Goal: Task Accomplishment & Management: Complete application form

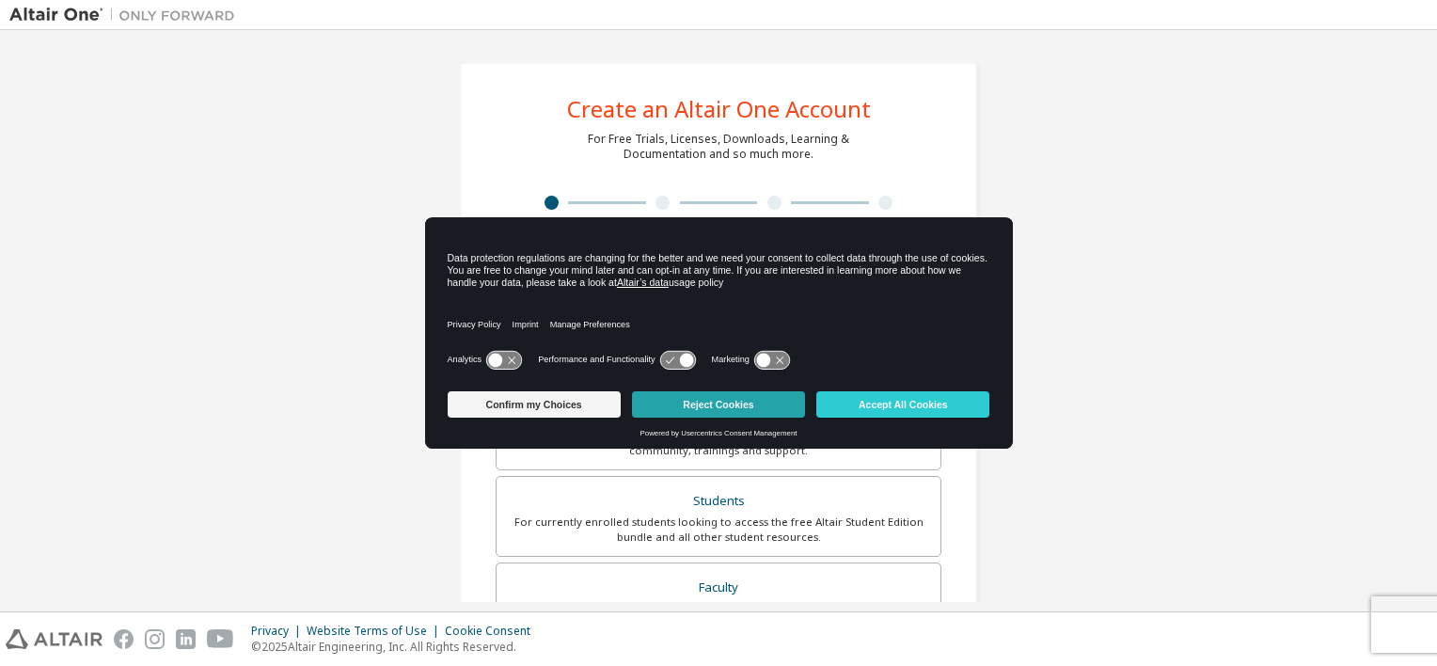
click at [661, 406] on button "Reject Cookies" at bounding box center [718, 404] width 173 height 26
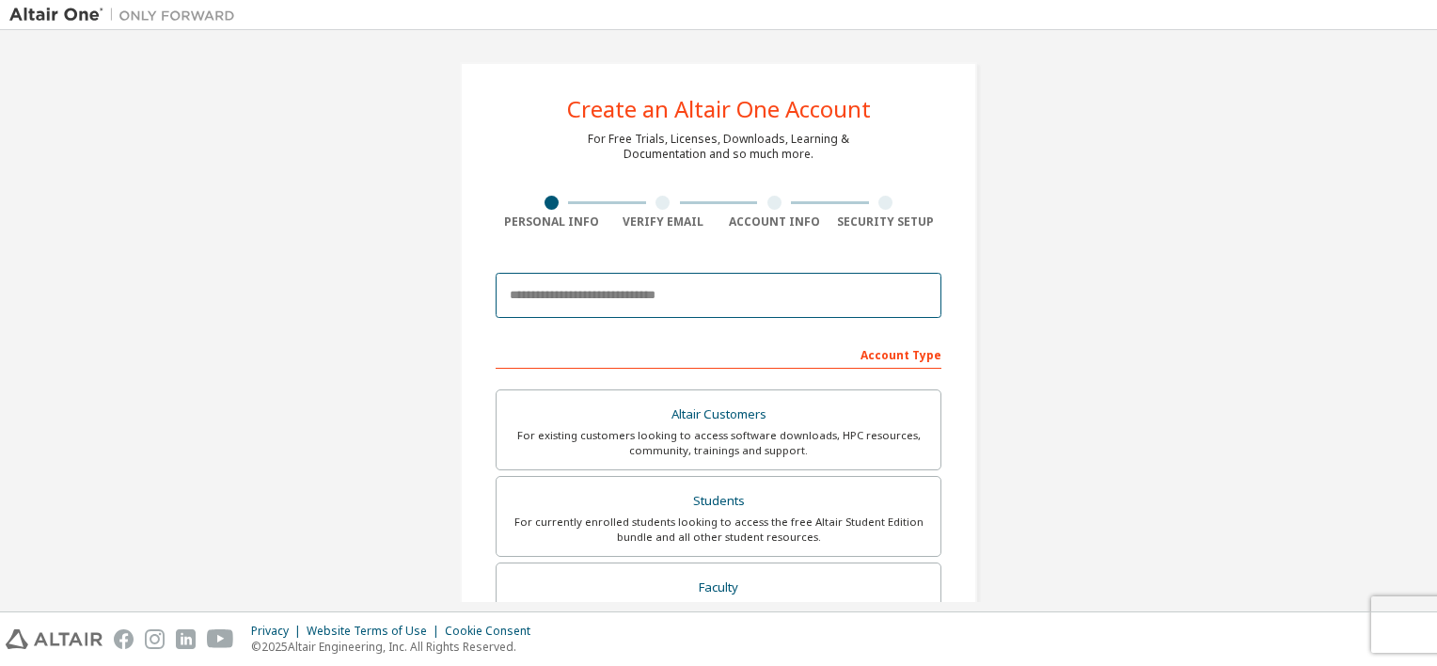
click at [660, 299] on input "email" at bounding box center [718, 295] width 446 height 45
type input "**********"
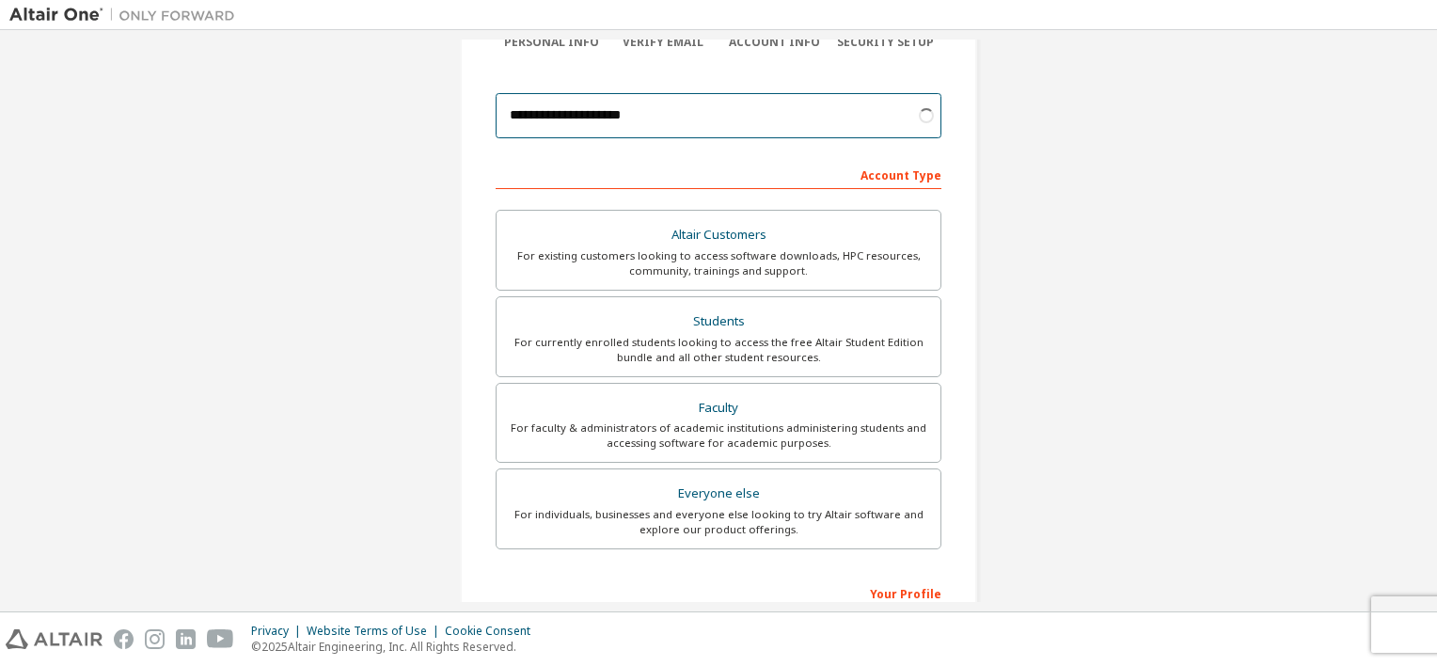
scroll to position [179, 0]
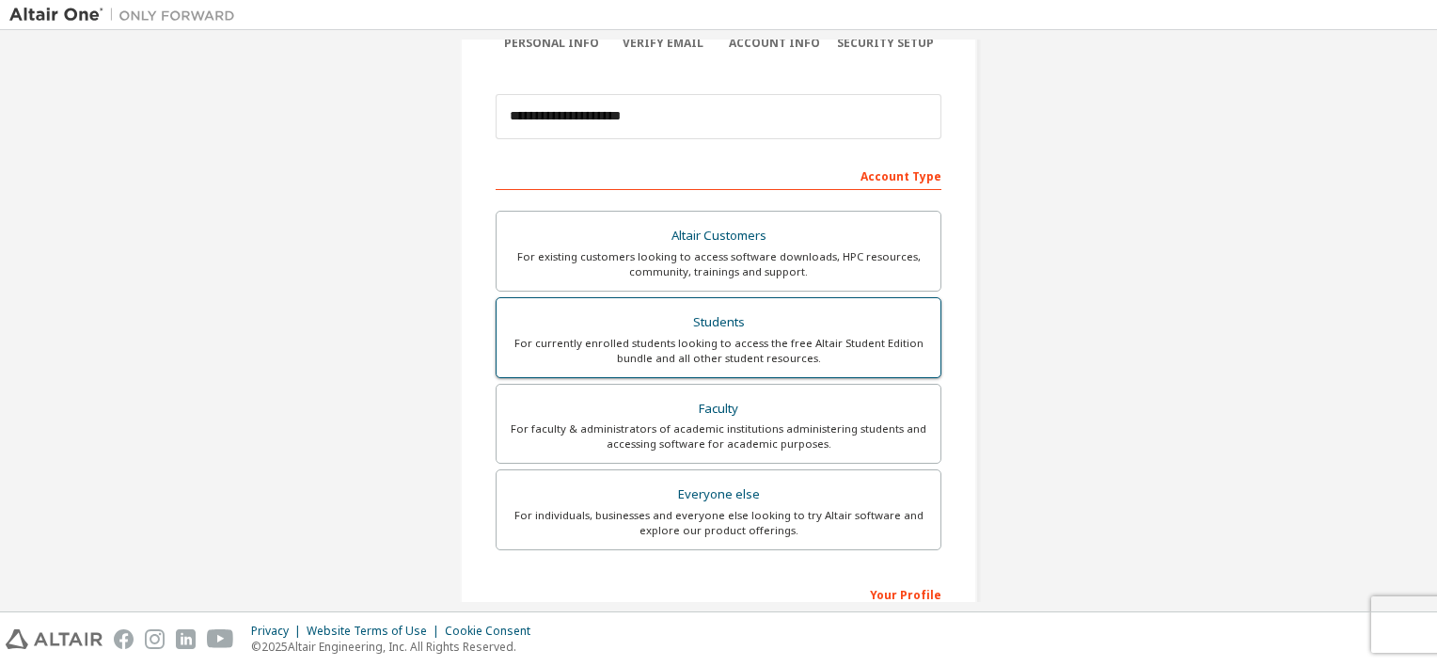
click at [780, 322] on div "Students" at bounding box center [718, 322] width 421 height 26
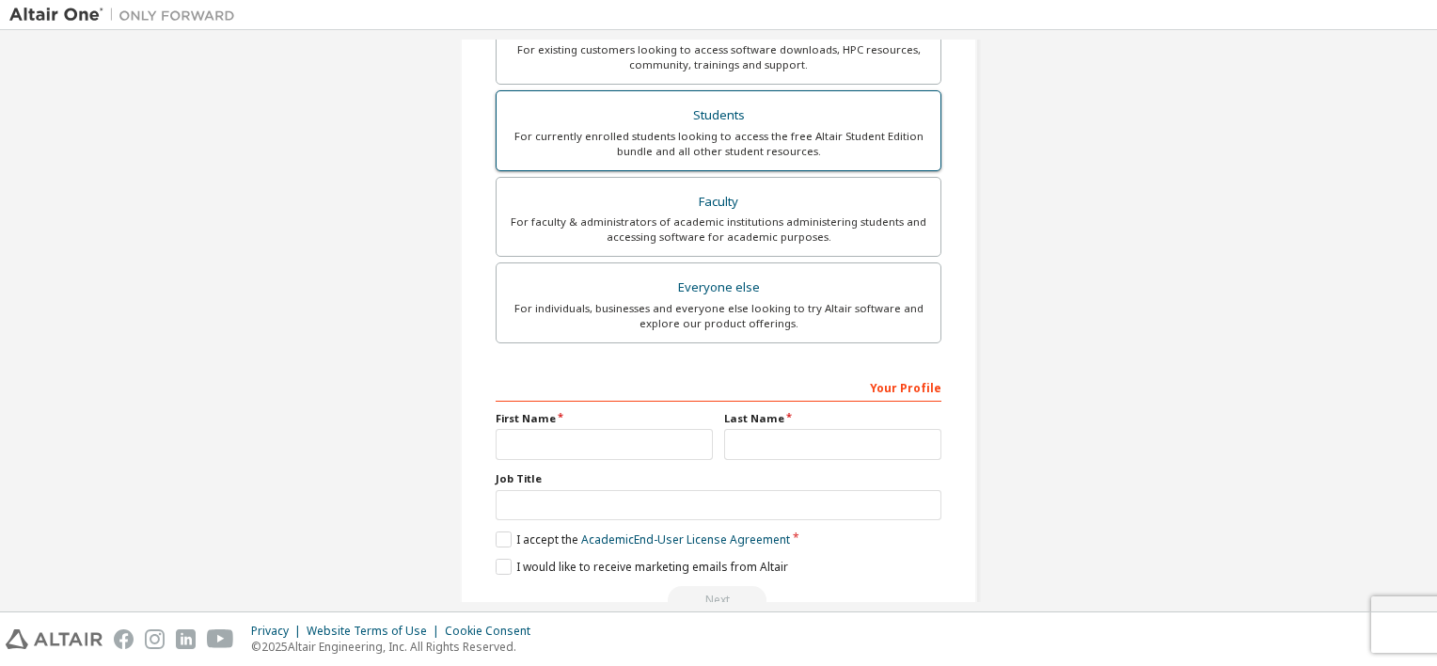
scroll to position [429, 0]
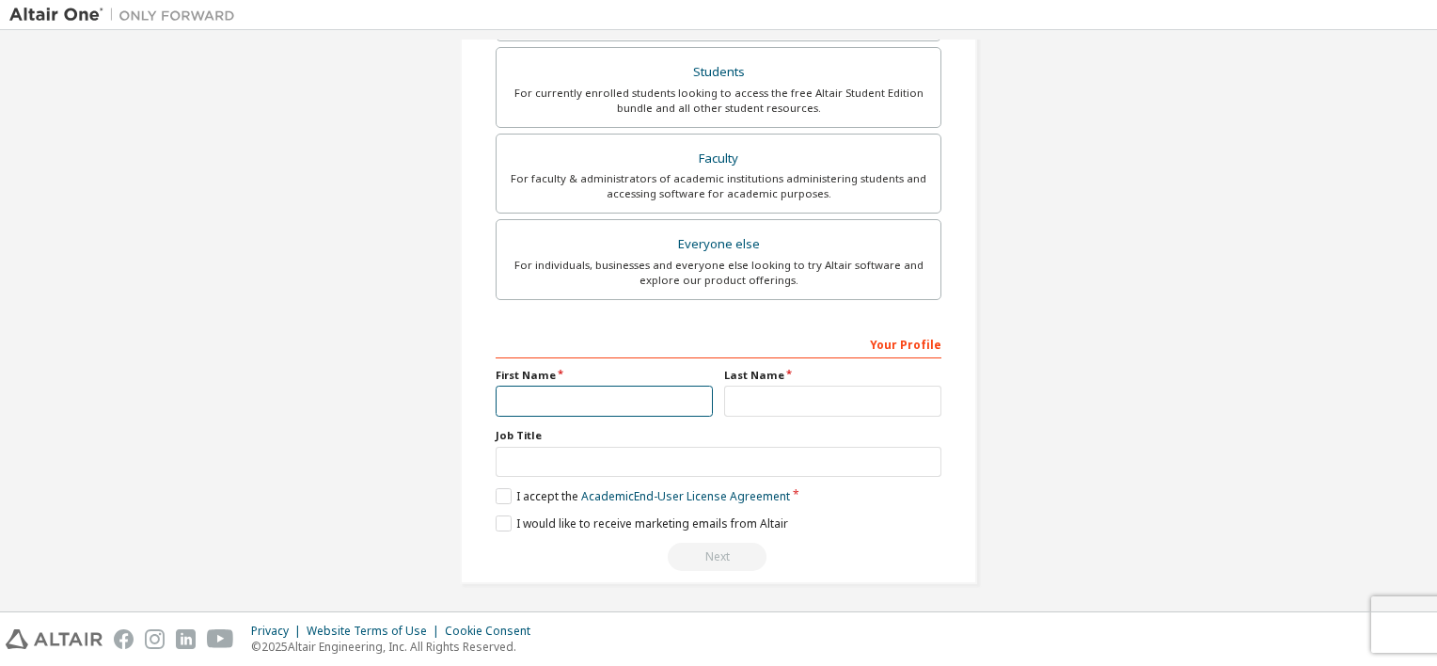
click at [530, 393] on input "text" at bounding box center [603, 400] width 217 height 31
type input "*******"
type input "**********"
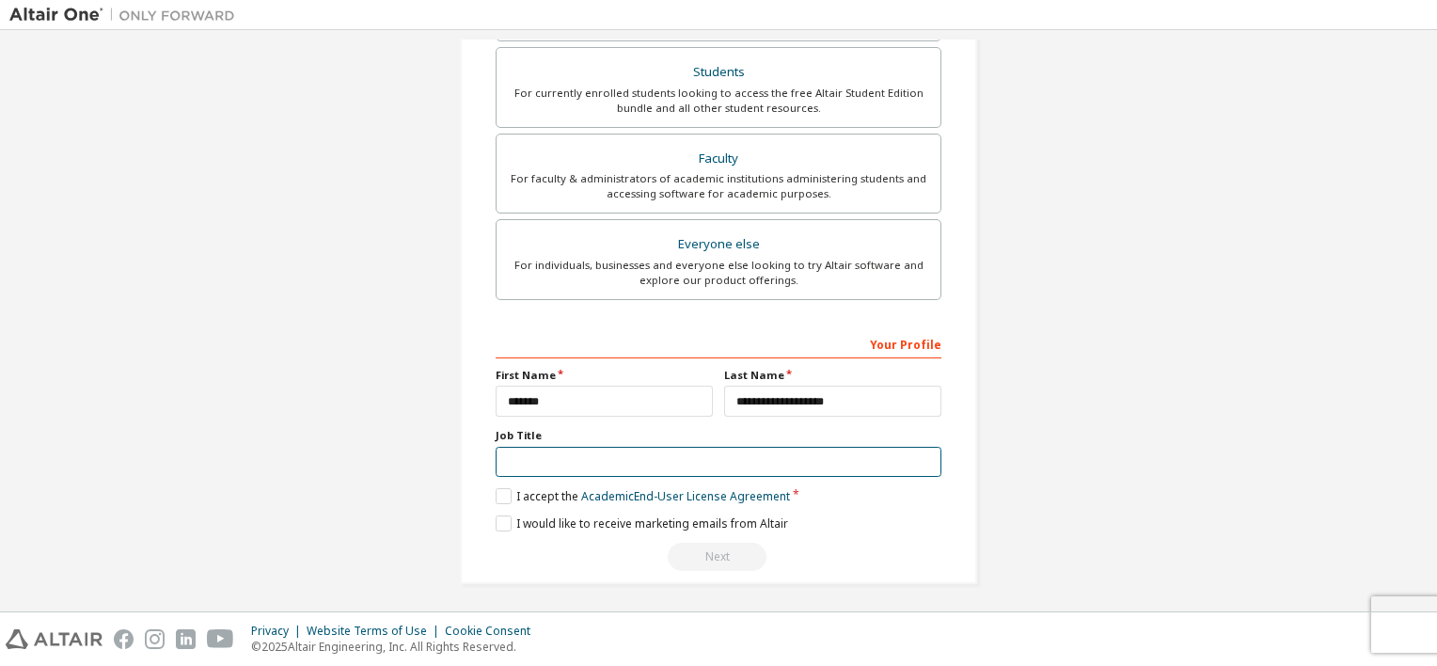
click at [617, 455] on input "text" at bounding box center [718, 462] width 446 height 31
click at [504, 496] on label "I accept the Academic End-User License Agreement" at bounding box center [642, 496] width 294 height 16
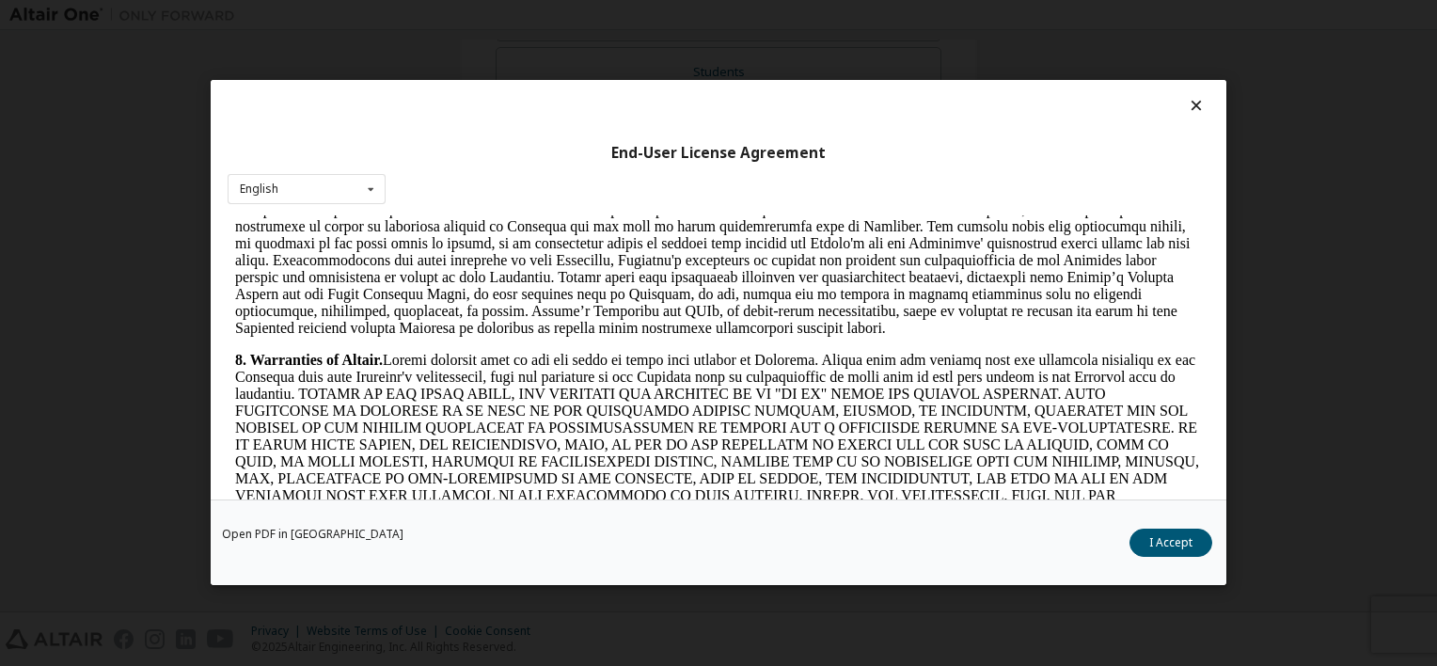
scroll to position [3150, 0]
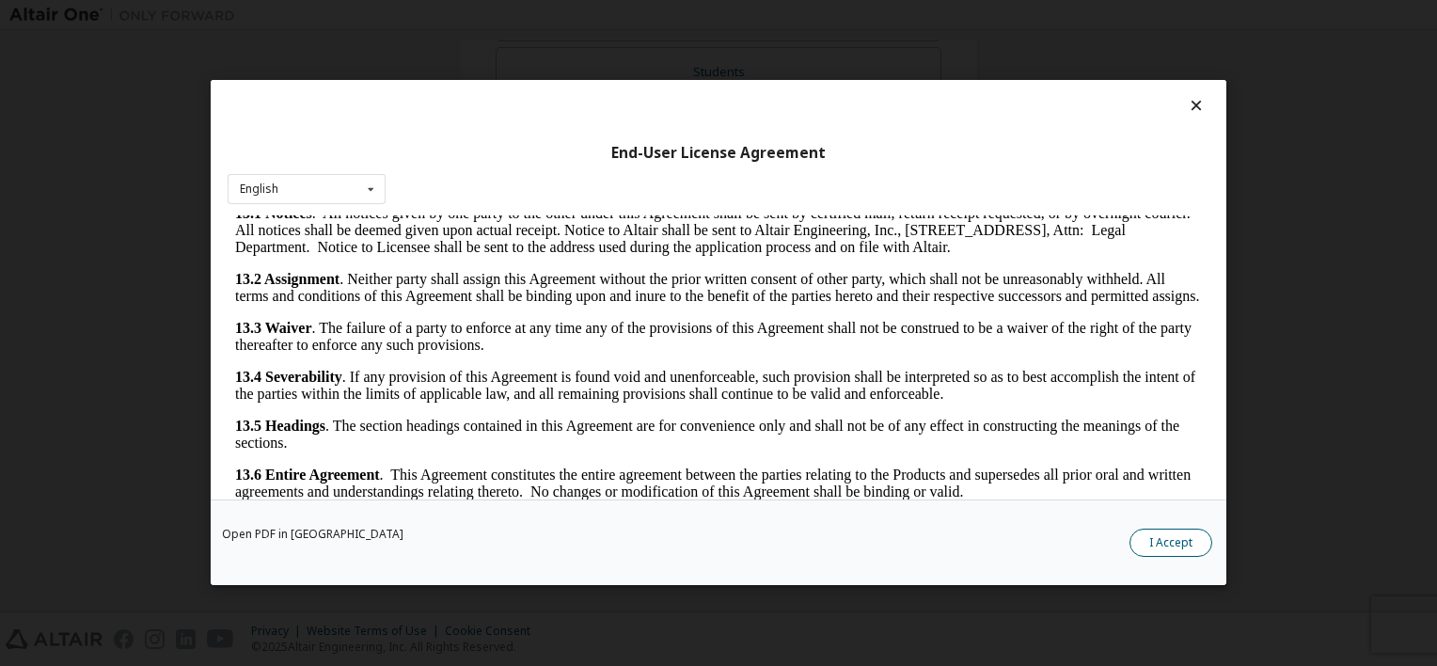
click at [1170, 553] on button "I Accept" at bounding box center [1170, 543] width 83 height 28
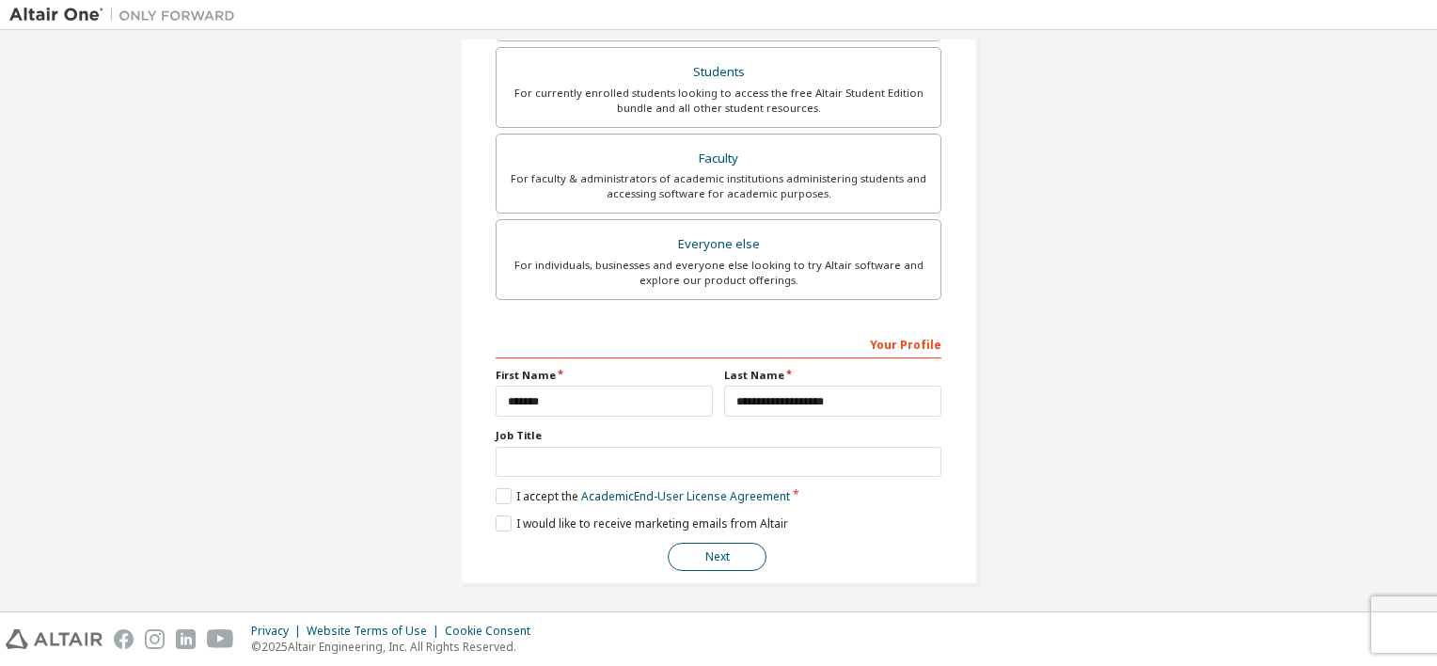
click at [730, 554] on button "Next" at bounding box center [716, 556] width 99 height 28
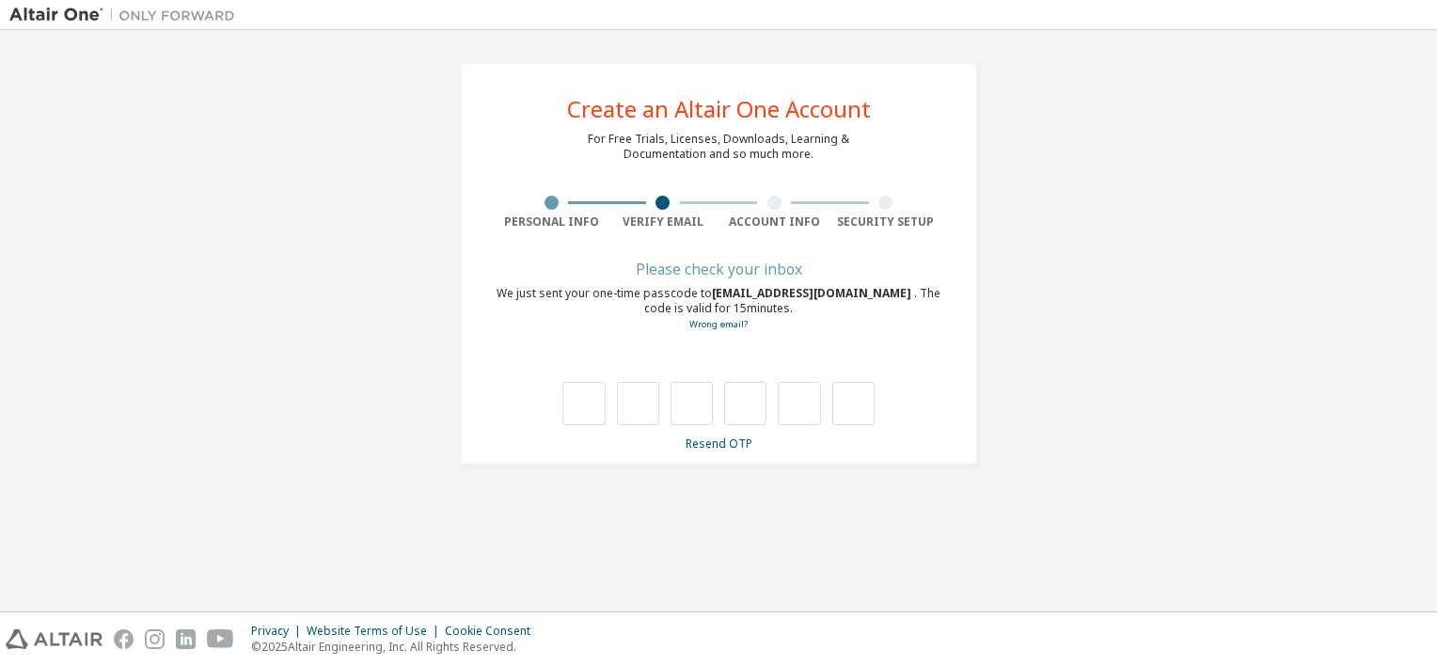
type input "*"
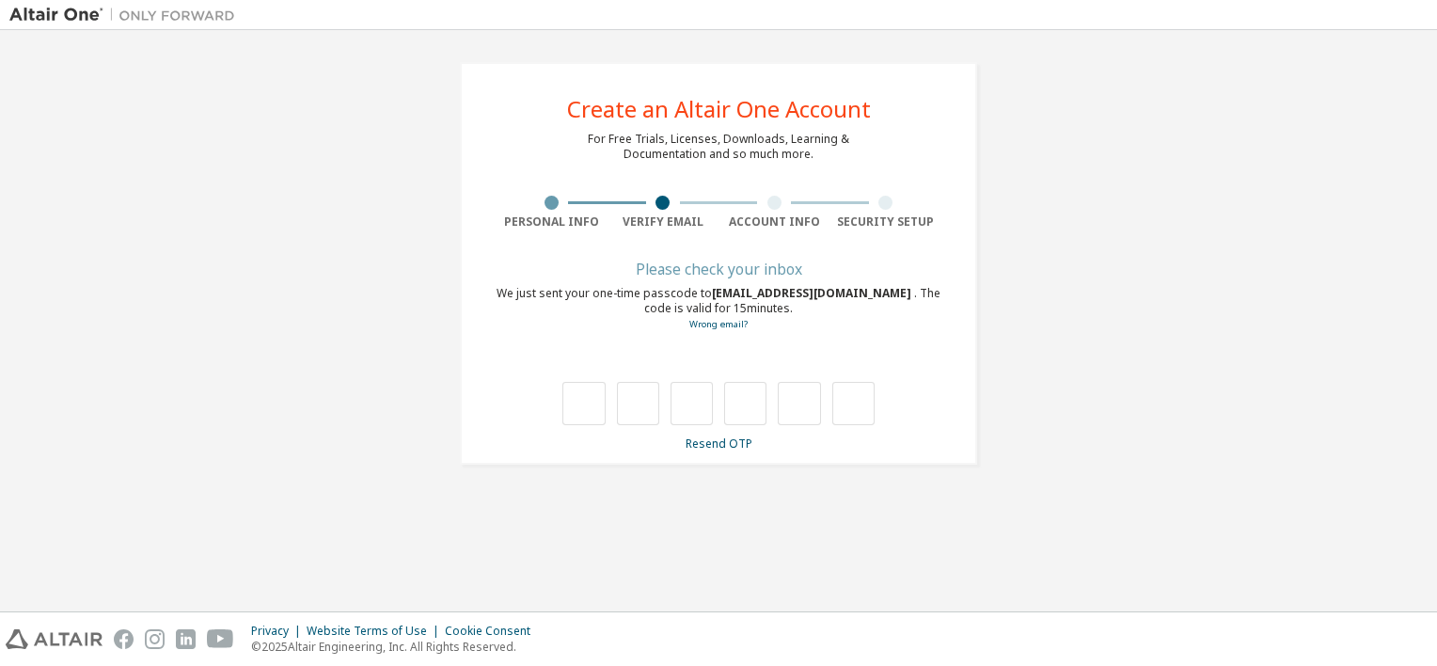
type input "*"
